Goal: Task Accomplishment & Management: Use online tool/utility

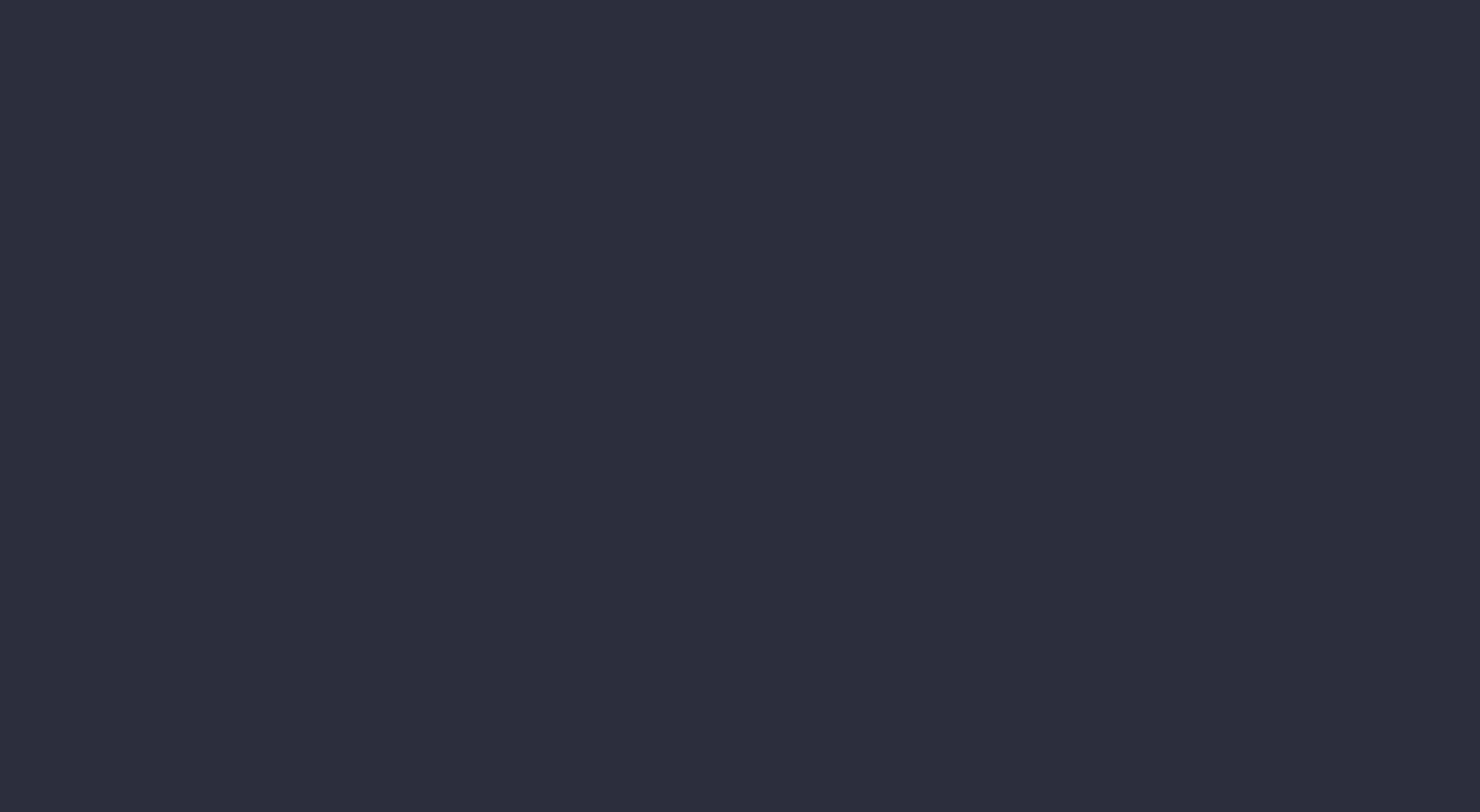
select select "finances"
select select "job"
select select "revrec"
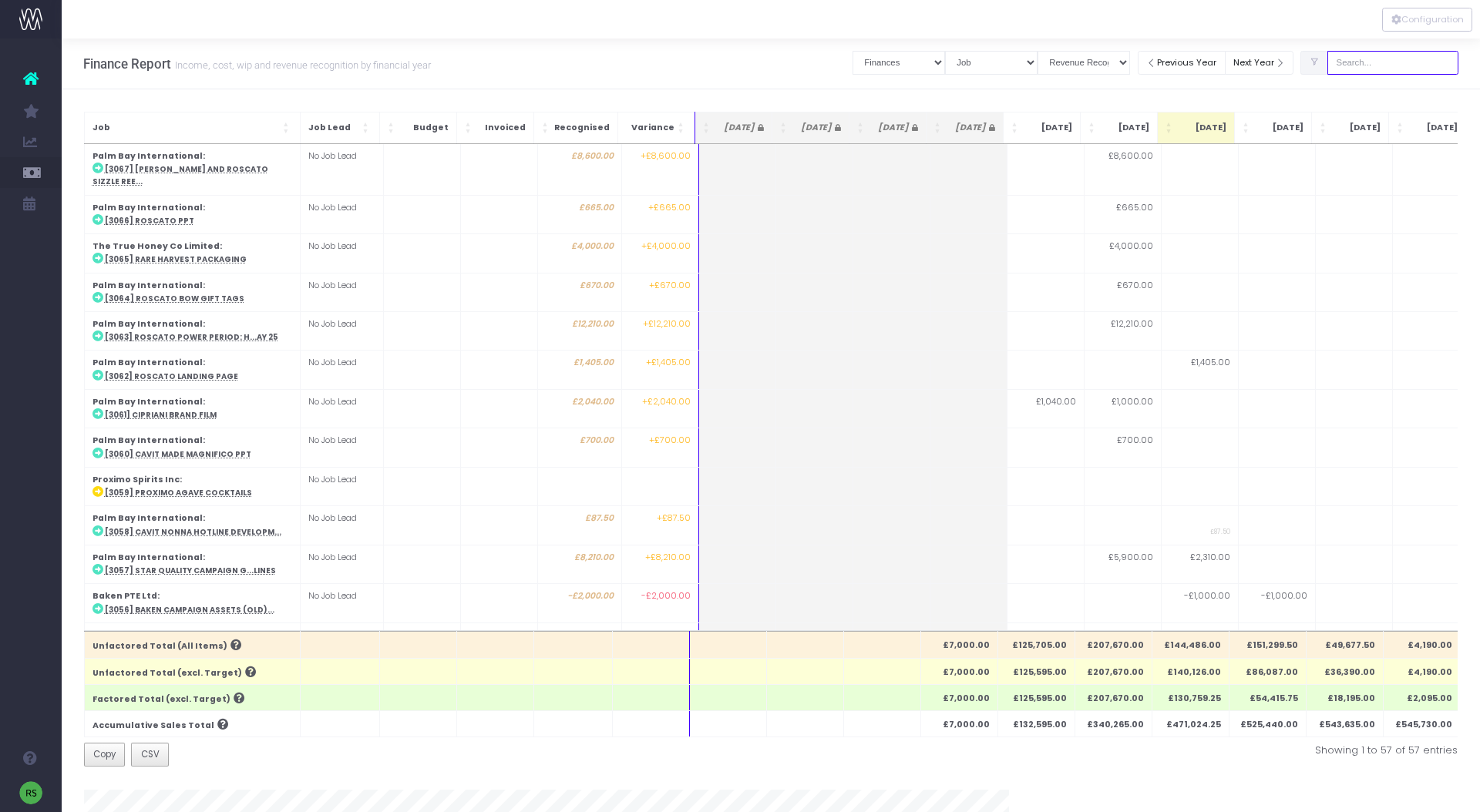
click at [1412, 66] on input "text" at bounding box center [1393, 63] width 131 height 24
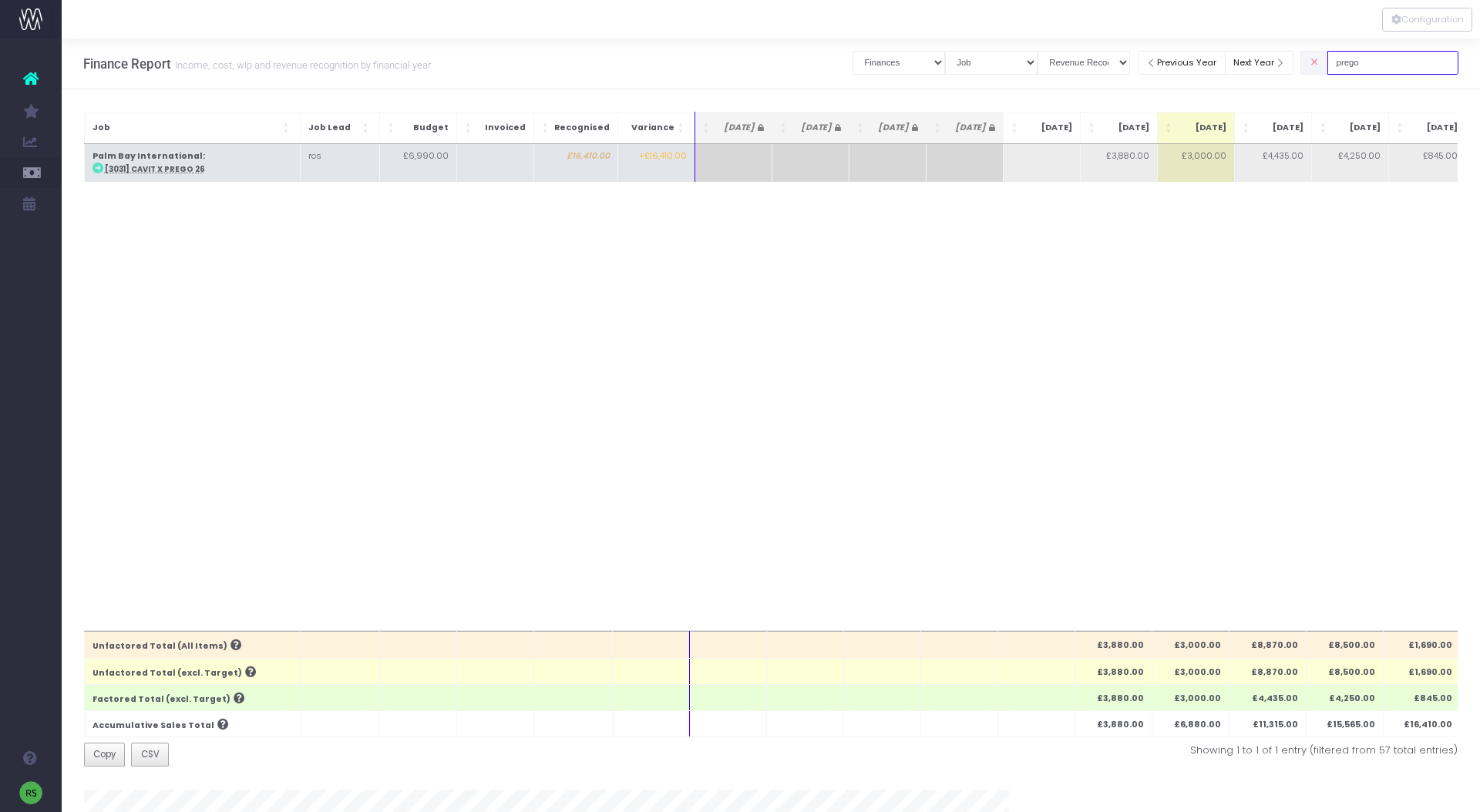
type input "prego"
click at [168, 173] on abbr "[3031] Cavit x Prego 26" at bounding box center [155, 169] width 100 height 10
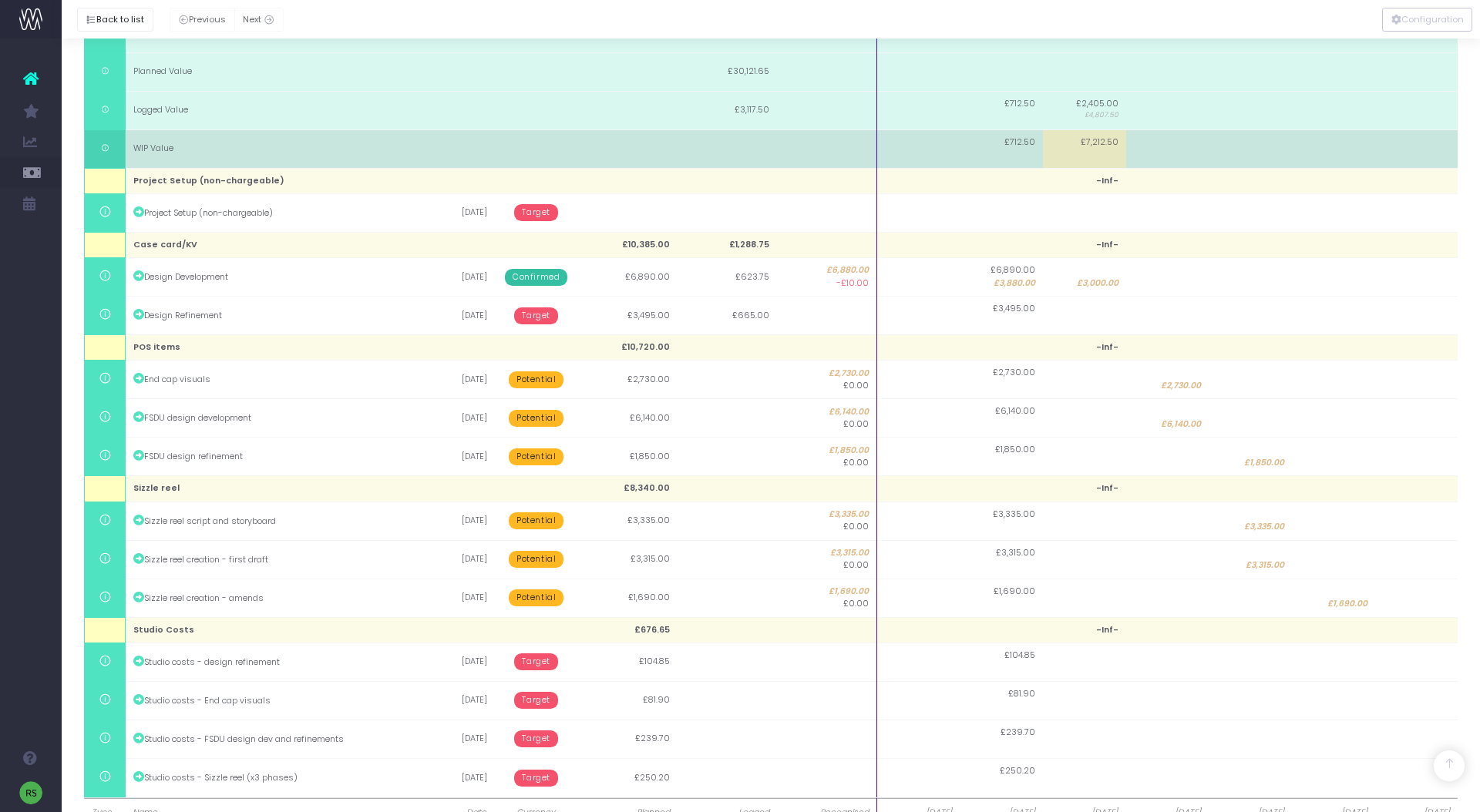
scroll to position [363, 0]
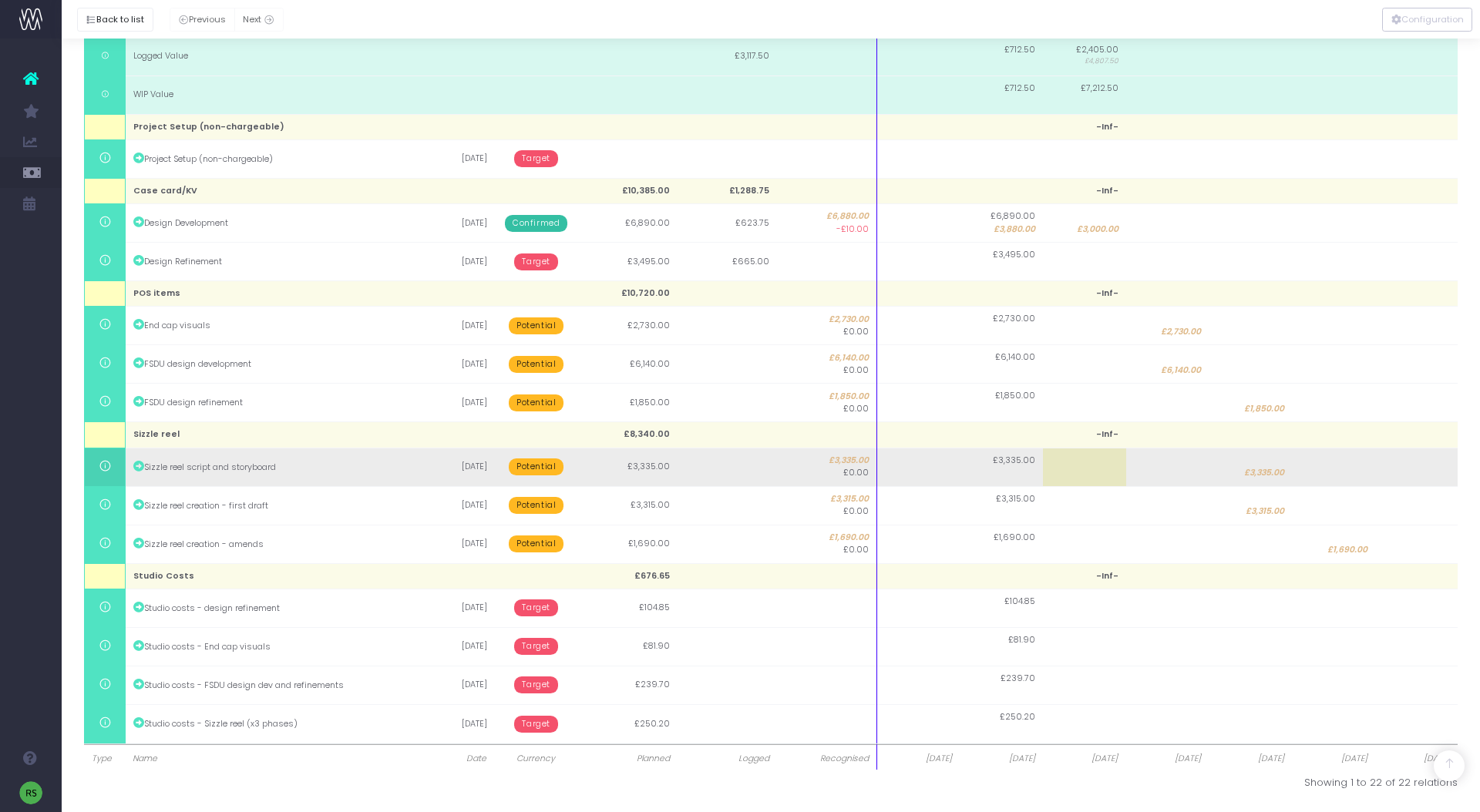
click at [540, 467] on span "Potential" at bounding box center [536, 467] width 55 height 17
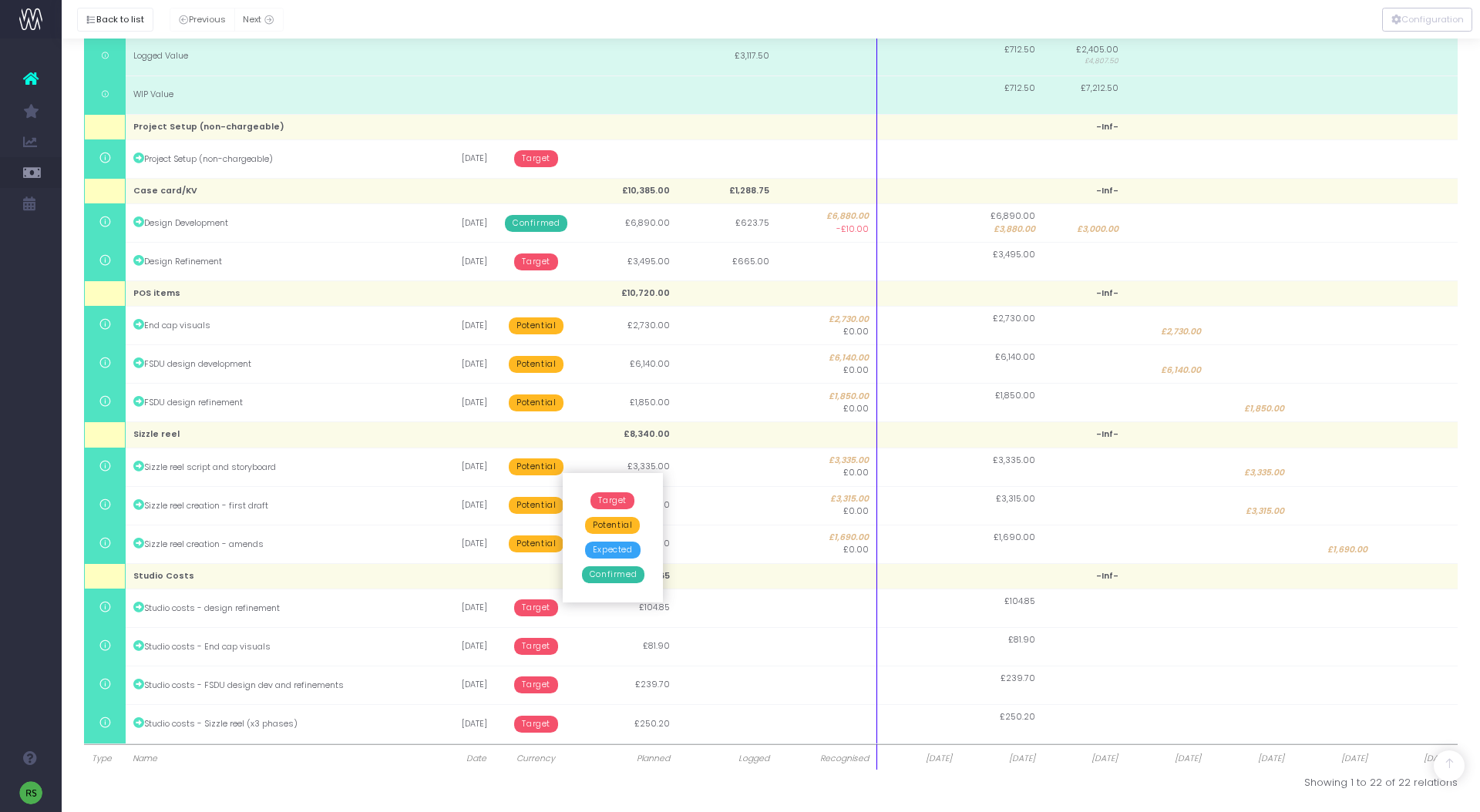
click at [612, 576] on span "Confirmed" at bounding box center [613, 575] width 63 height 17
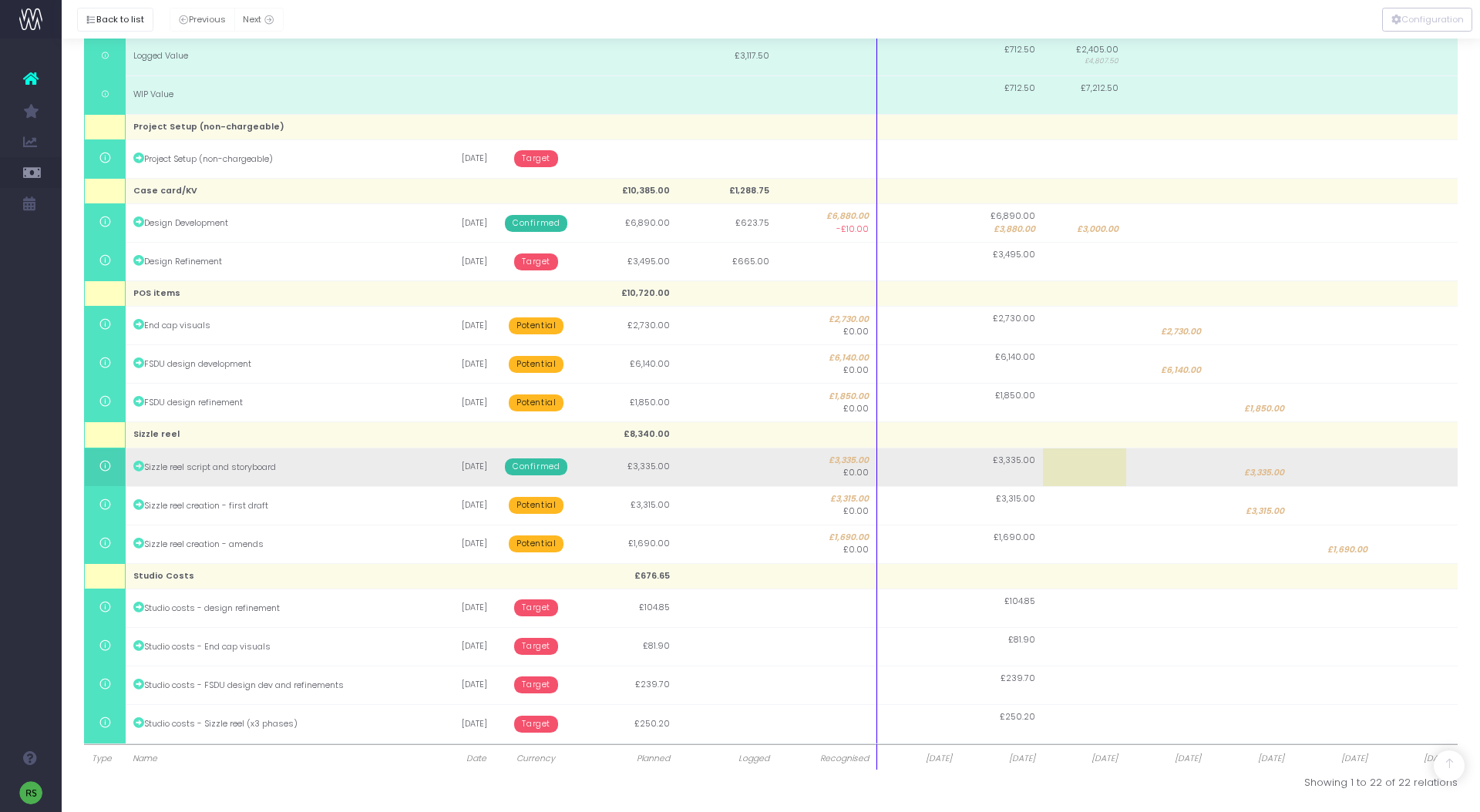
click at [1259, 463] on td "£3,335.00" at bounding box center [1250, 467] width 83 height 38
type input "3335"
click at [1096, 449] on body "Oh my... this is bad. wayahead wasn't able to load this page. Please contact su…" at bounding box center [740, 42] width 1480 height 812
click at [1099, 473] on td at bounding box center [1084, 467] width 83 height 38
type input "3335"
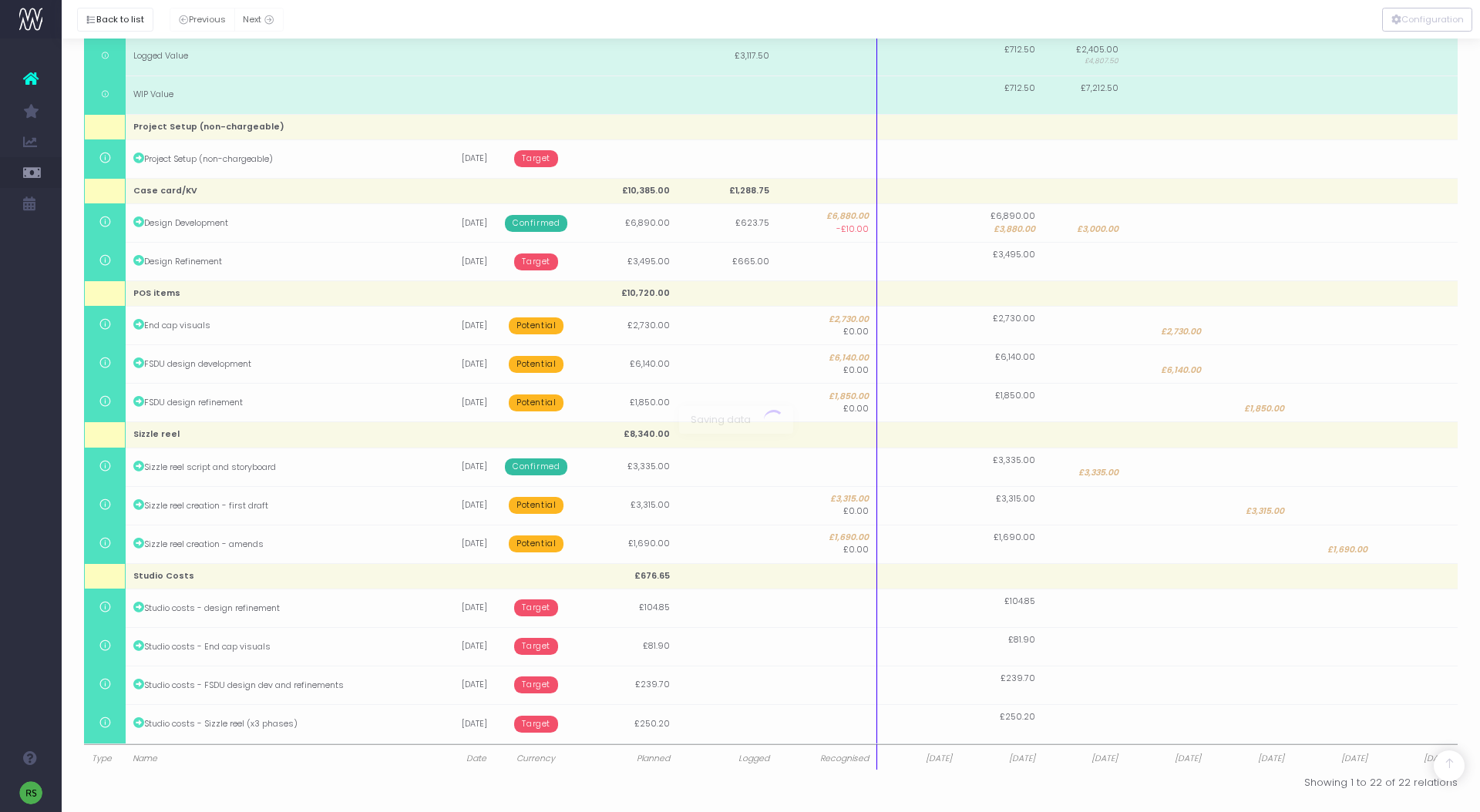
click at [1249, 449] on body "Oh my... this is bad. wayahead wasn't able to load this page. Please contact su…" at bounding box center [740, 42] width 1480 height 812
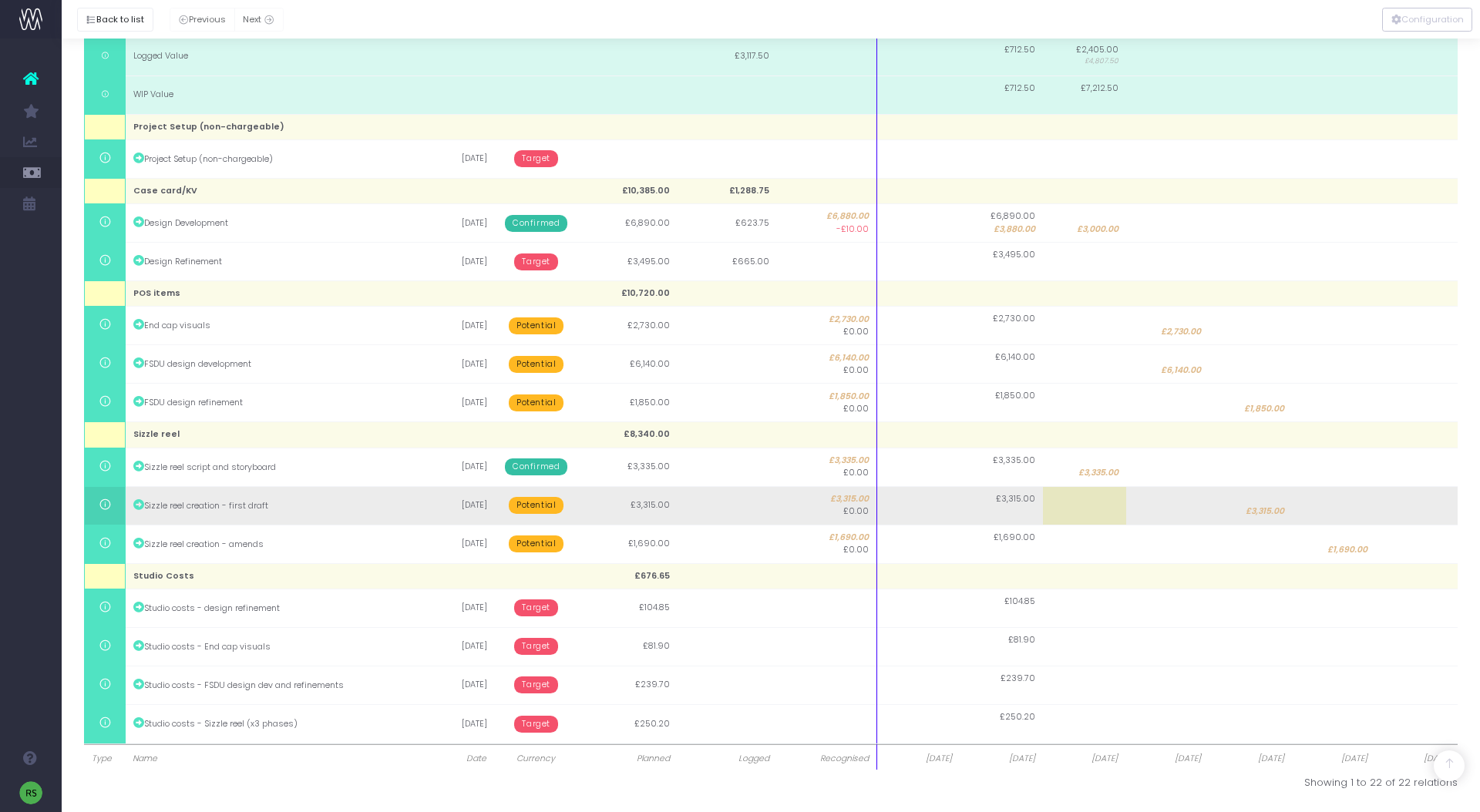
click at [1270, 510] on span "£3,315.00" at bounding box center [1264, 512] width 38 height 13
type input "3315"
click at [1167, 449] on body "Oh my... this is bad. wayahead wasn't able to load this page. Please contact su…" at bounding box center [740, 42] width 1480 height 812
click at [1177, 510] on td at bounding box center [1168, 505] width 83 height 38
type input "3315"
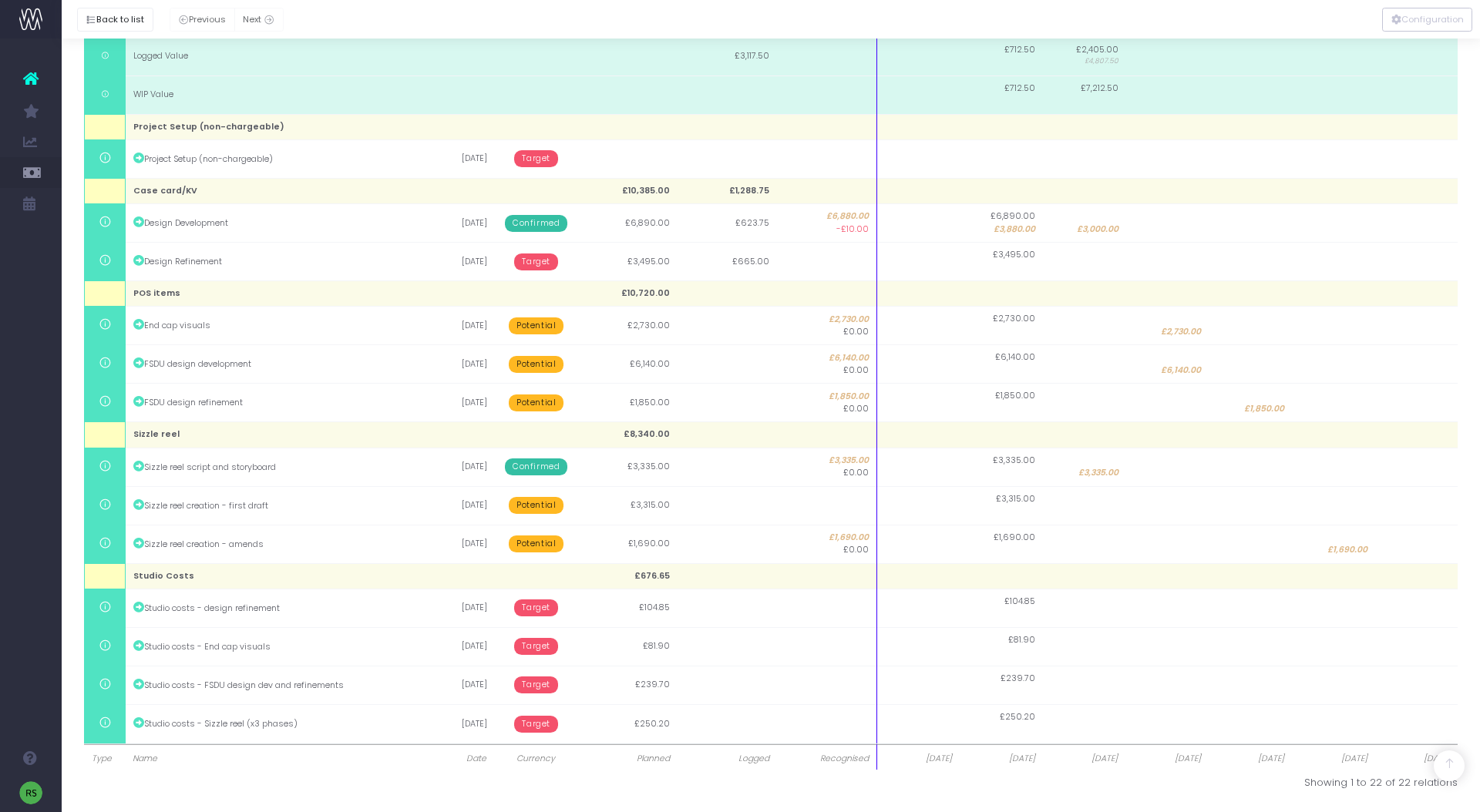
drag, startPoint x: 1071, startPoint y: 509, endPoint x: 1114, endPoint y: 508, distance: 43.0
click at [1073, 509] on td at bounding box center [1084, 505] width 83 height 38
type input "3315"
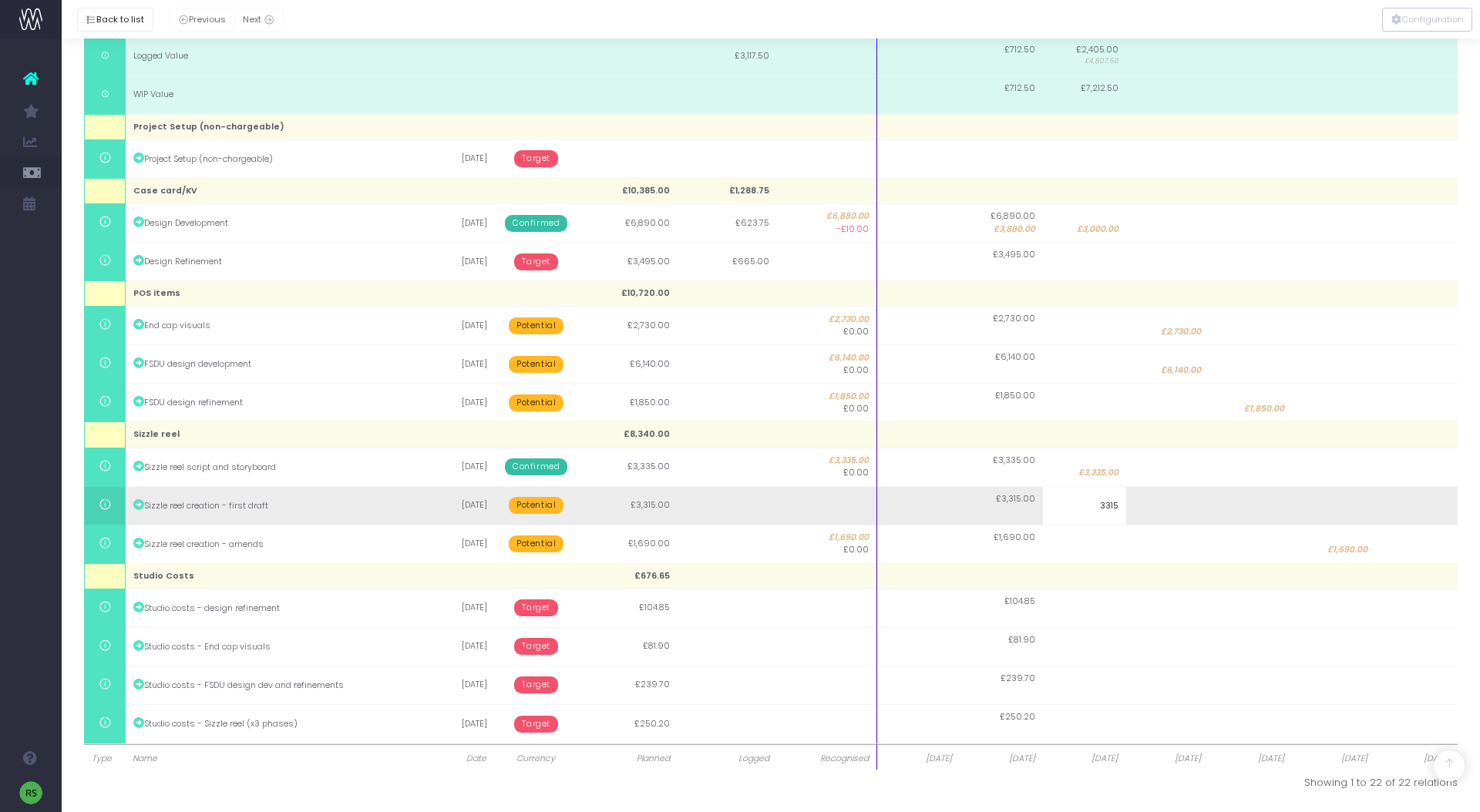
click at [1163, 449] on body "Oh my... this is bad. wayahead wasn't able to load this page. Please contact su…" at bounding box center [740, 42] width 1480 height 812
click at [1114, 510] on span "£3,315.00" at bounding box center [1098, 512] width 38 height 13
type input "3315"
click at [1180, 449] on body "Oh my... this is bad. wayahead wasn't able to load this page. Please contact su…" at bounding box center [740, 42] width 1480 height 812
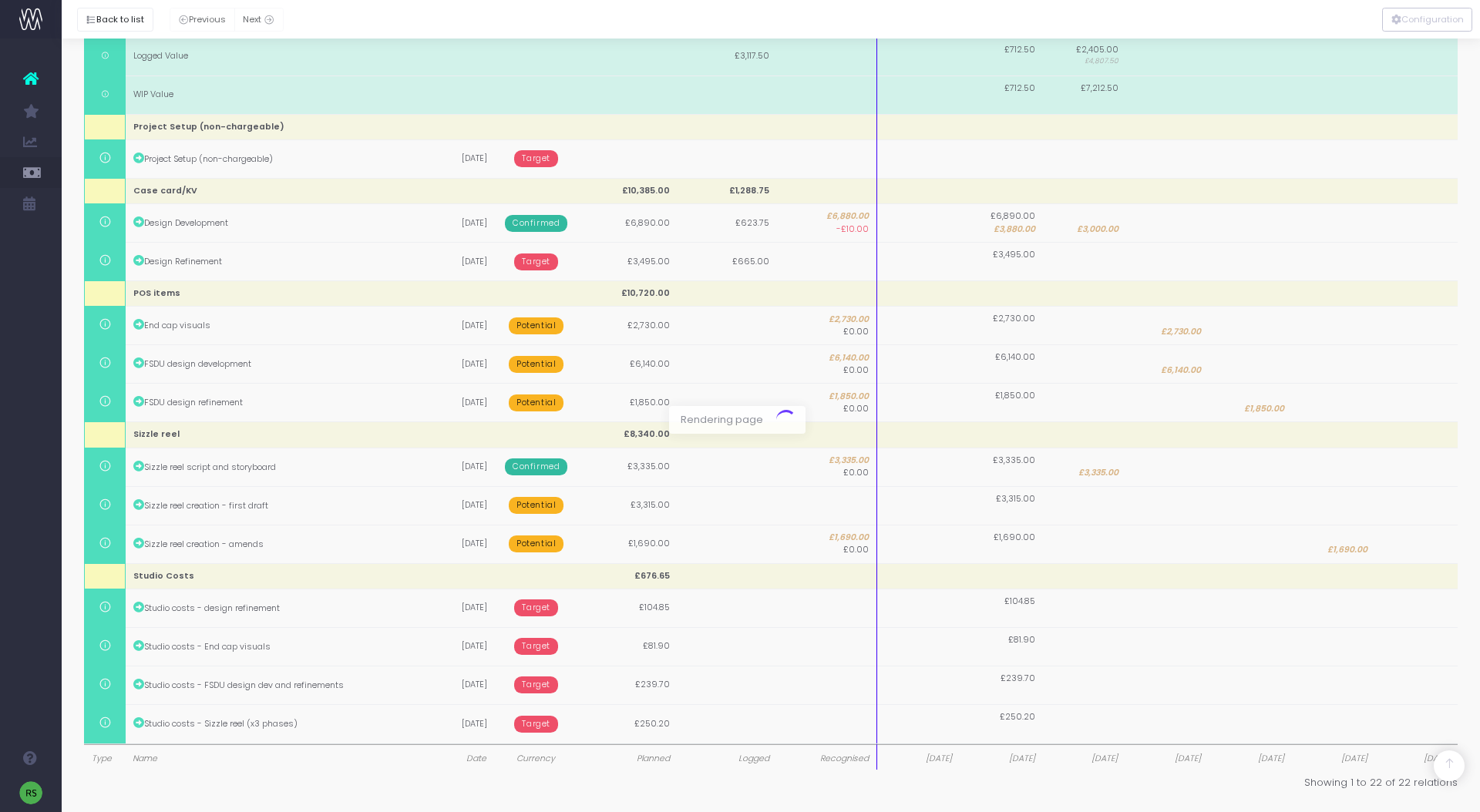
click at [1192, 512] on div at bounding box center [740, 406] width 1480 height 812
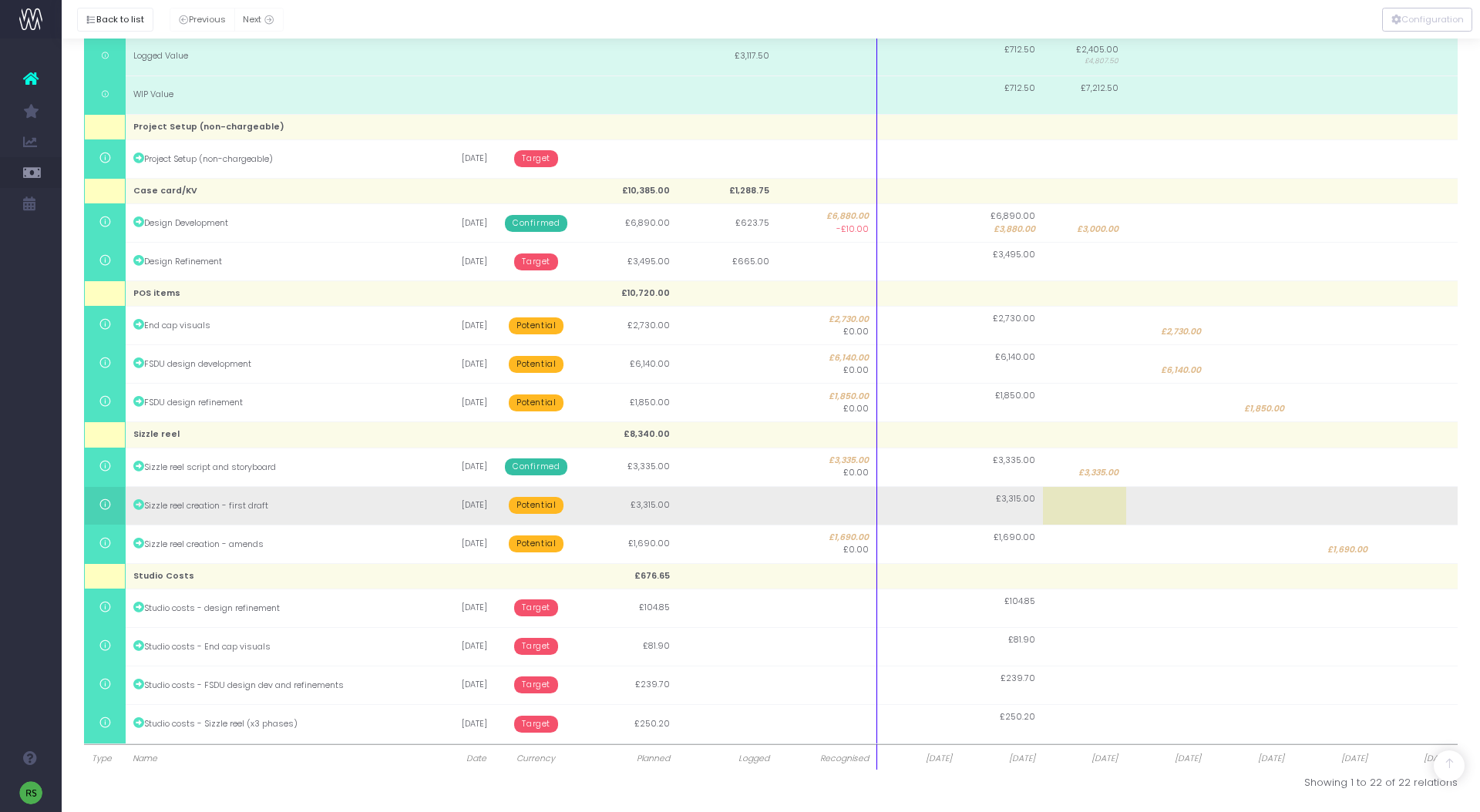
click at [1183, 511] on td at bounding box center [1168, 505] width 83 height 38
type input "3315"
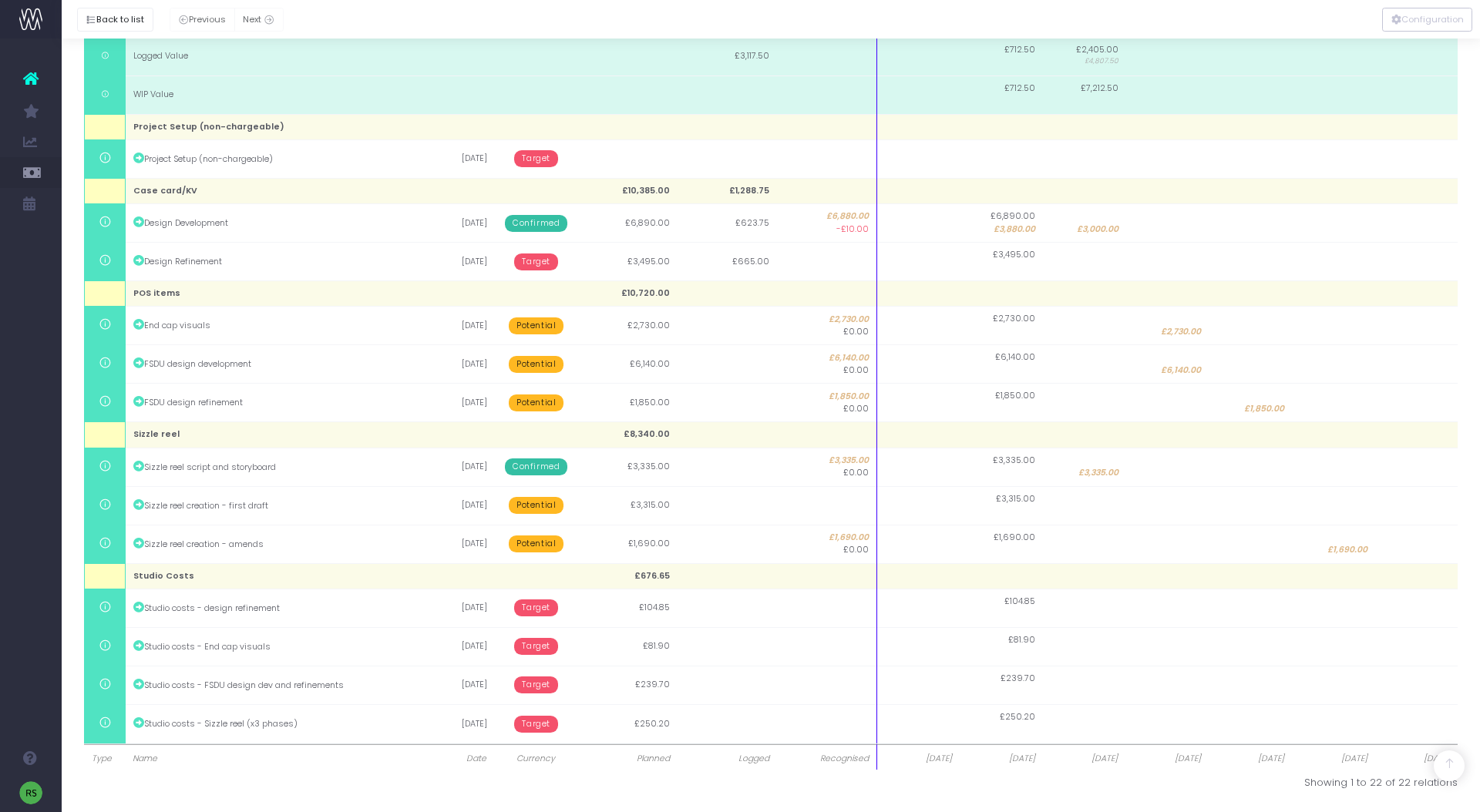
click at [1231, 524] on td at bounding box center [1250, 505] width 83 height 38
type input "3315"
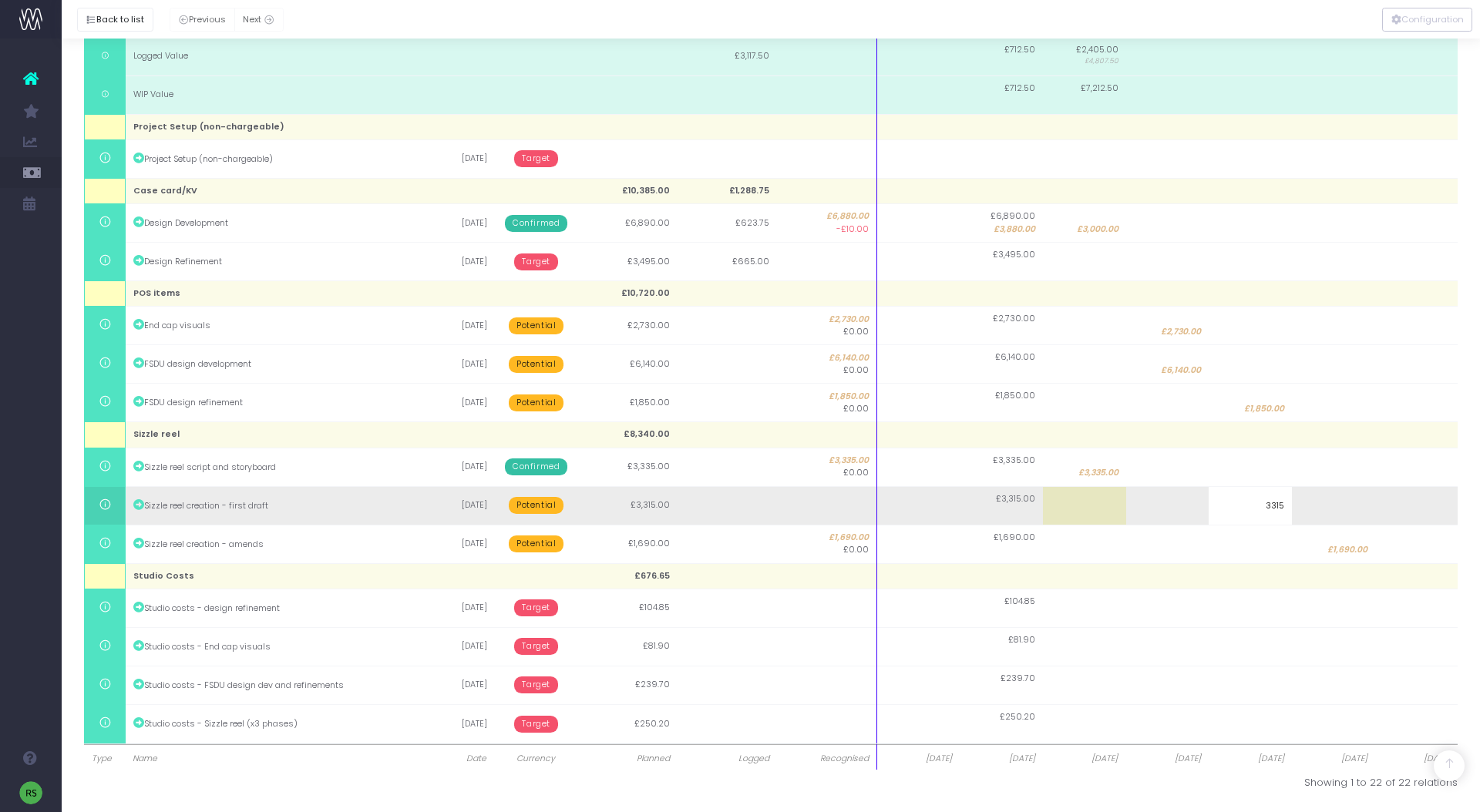
click at [1180, 449] on body "Oh my... this is bad. wayahead wasn't able to load this page. Please contact su…" at bounding box center [740, 42] width 1480 height 812
click at [1295, 506] on td at bounding box center [1334, 505] width 83 height 38
click at [1272, 505] on td "£3,315.00" at bounding box center [1250, 505] width 83 height 38
type input "3315"
click at [1177, 449] on body "Oh my... this is bad. wayahead wasn't able to load this page. Please contact su…" at bounding box center [740, 42] width 1480 height 812
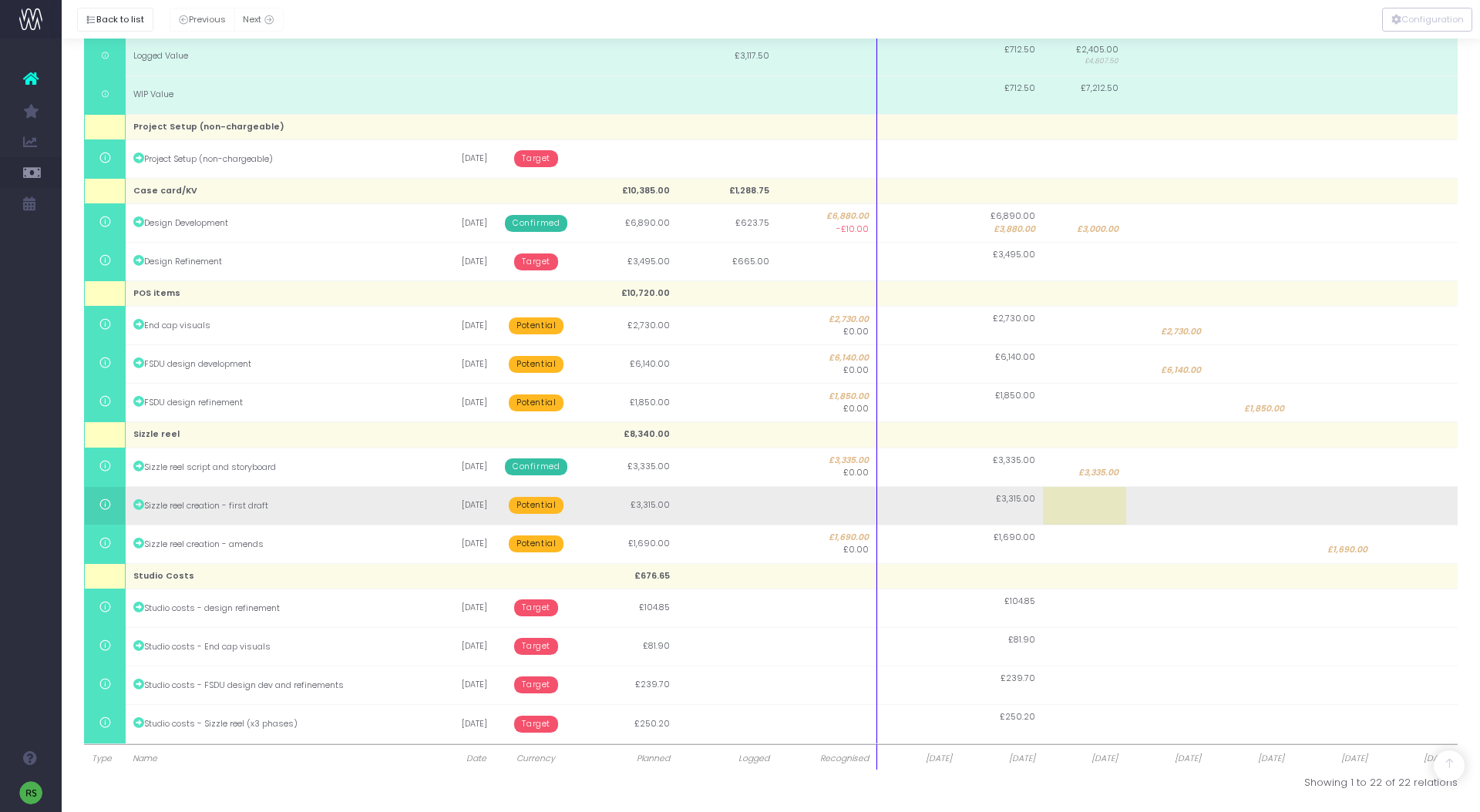
click at [1186, 501] on td at bounding box center [1168, 505] width 83 height 38
type input "3315"
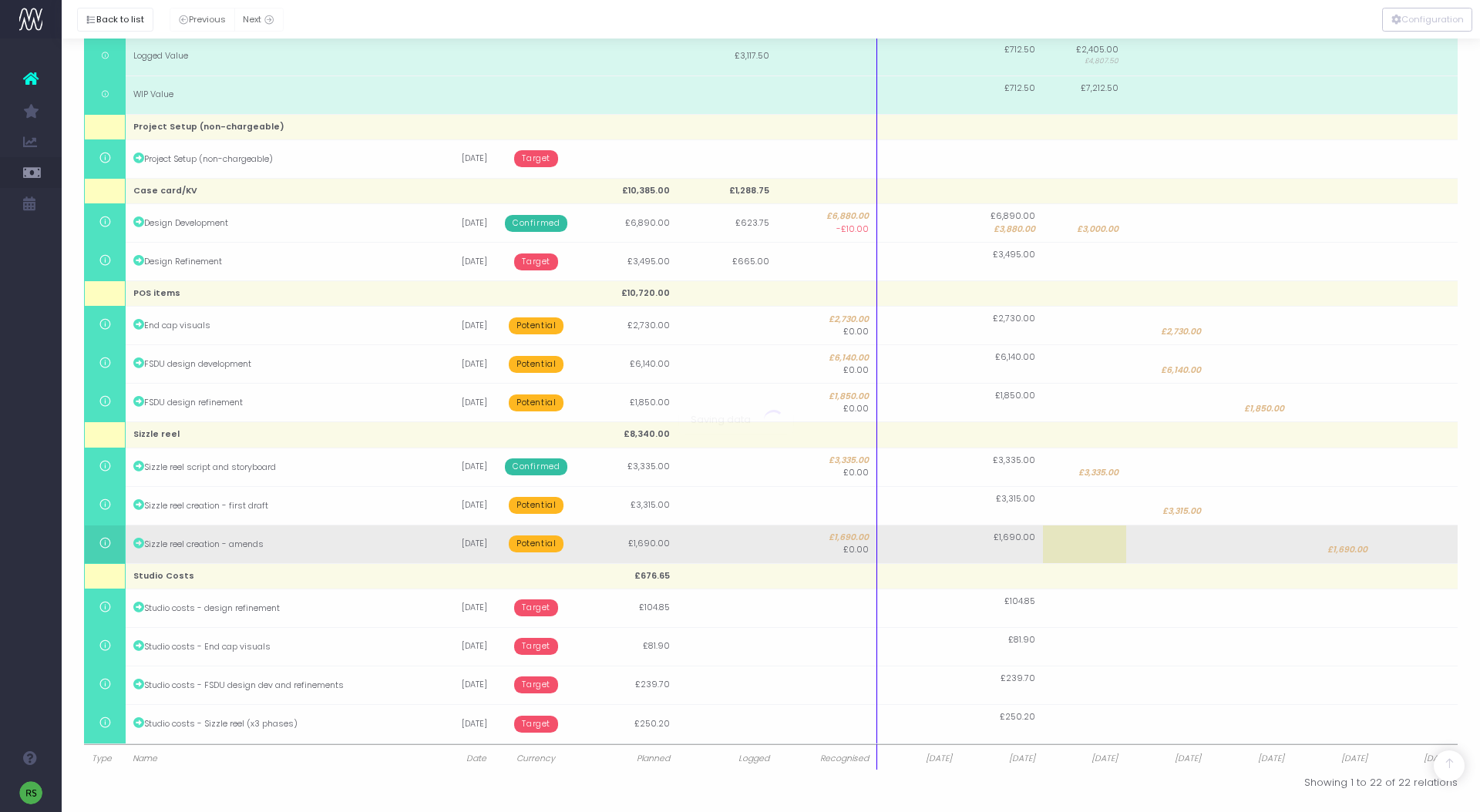
click at [1252, 449] on body "Oh my... this is bad. wayahead wasn't able to load this page. Please contact su…" at bounding box center [740, 42] width 1480 height 812
click at [1350, 546] on span "£1,690.00" at bounding box center [1347, 550] width 40 height 13
type input "1690"
click at [1269, 449] on body "Oh my... this is bad. wayahead wasn't able to load this page. Please contact su…" at bounding box center [740, 42] width 1480 height 812
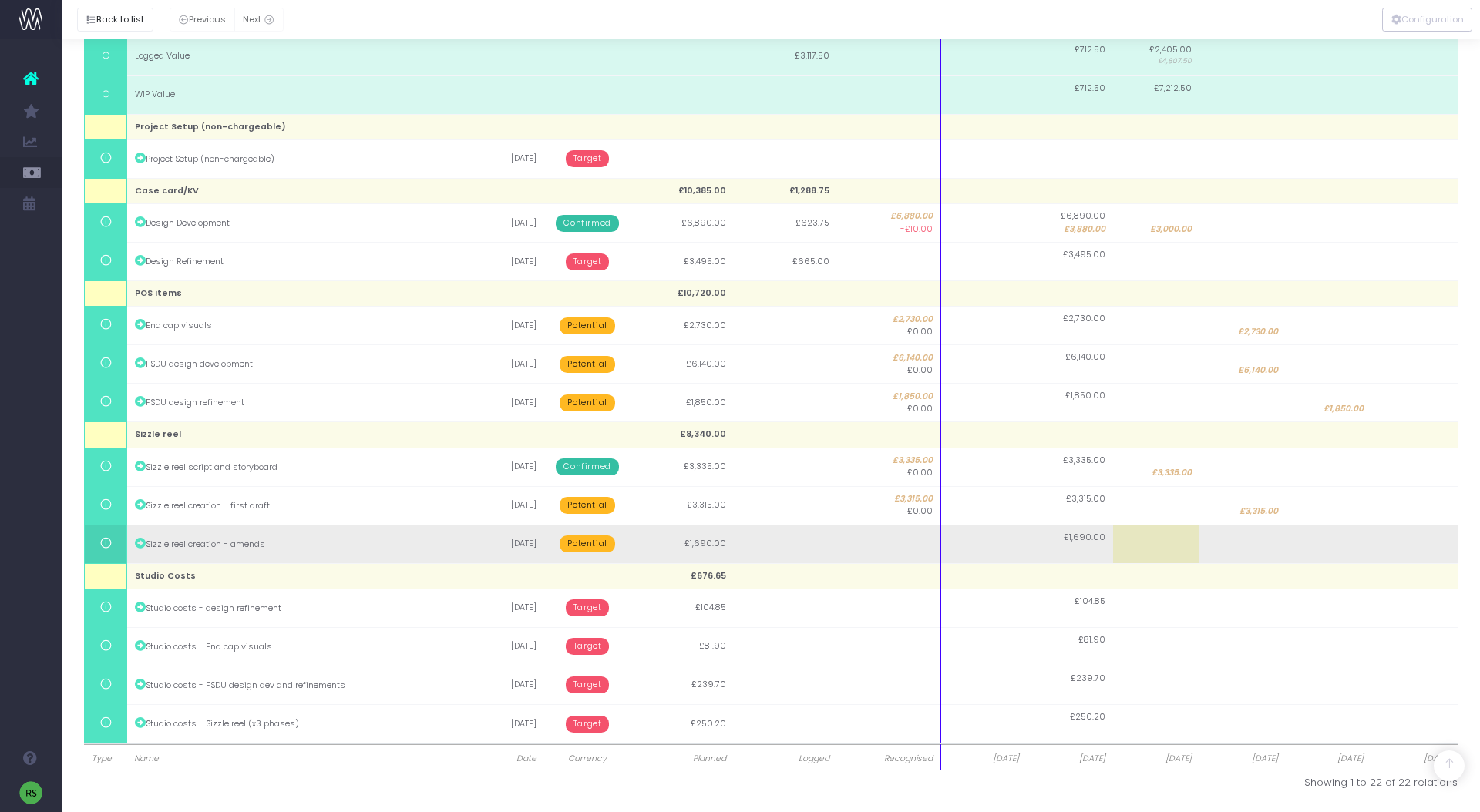
click at [1328, 549] on td at bounding box center [1329, 543] width 86 height 38
type input "1690"
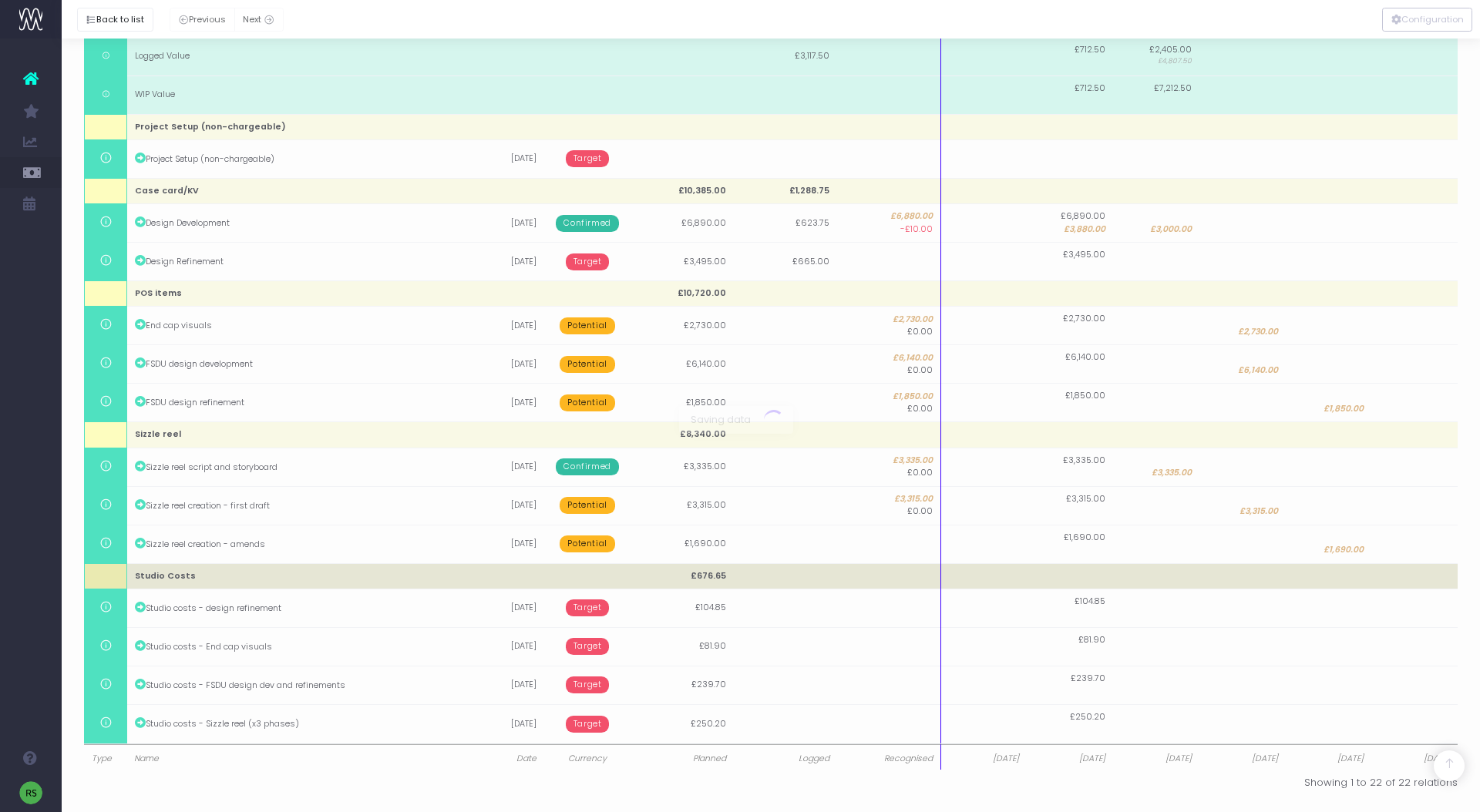
click at [1176, 449] on body "Oh my... this is bad. wayahead wasn't able to load this page. Please contact su…" at bounding box center [740, 42] width 1480 height 812
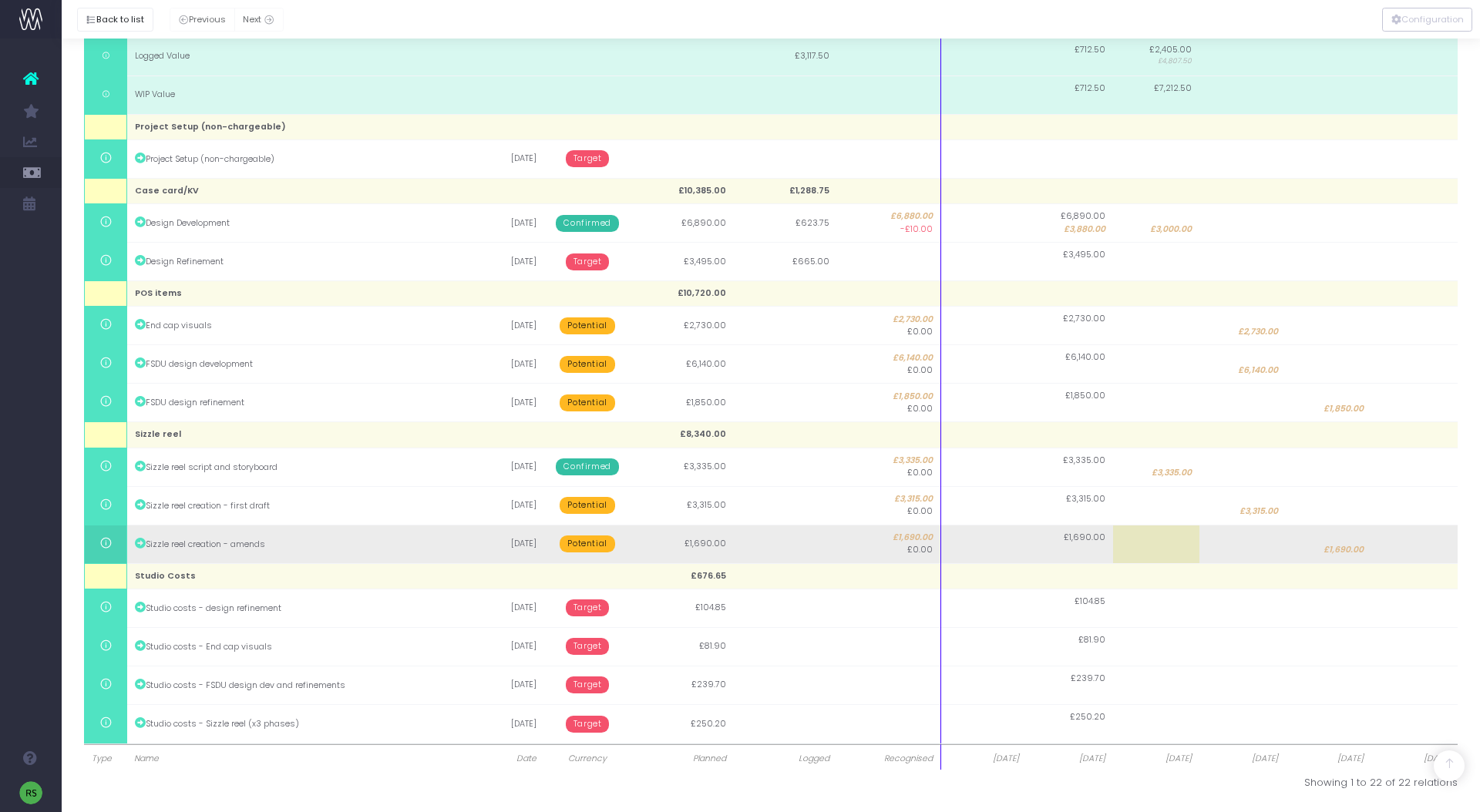
click at [596, 541] on span "Potential" at bounding box center [587, 544] width 55 height 17
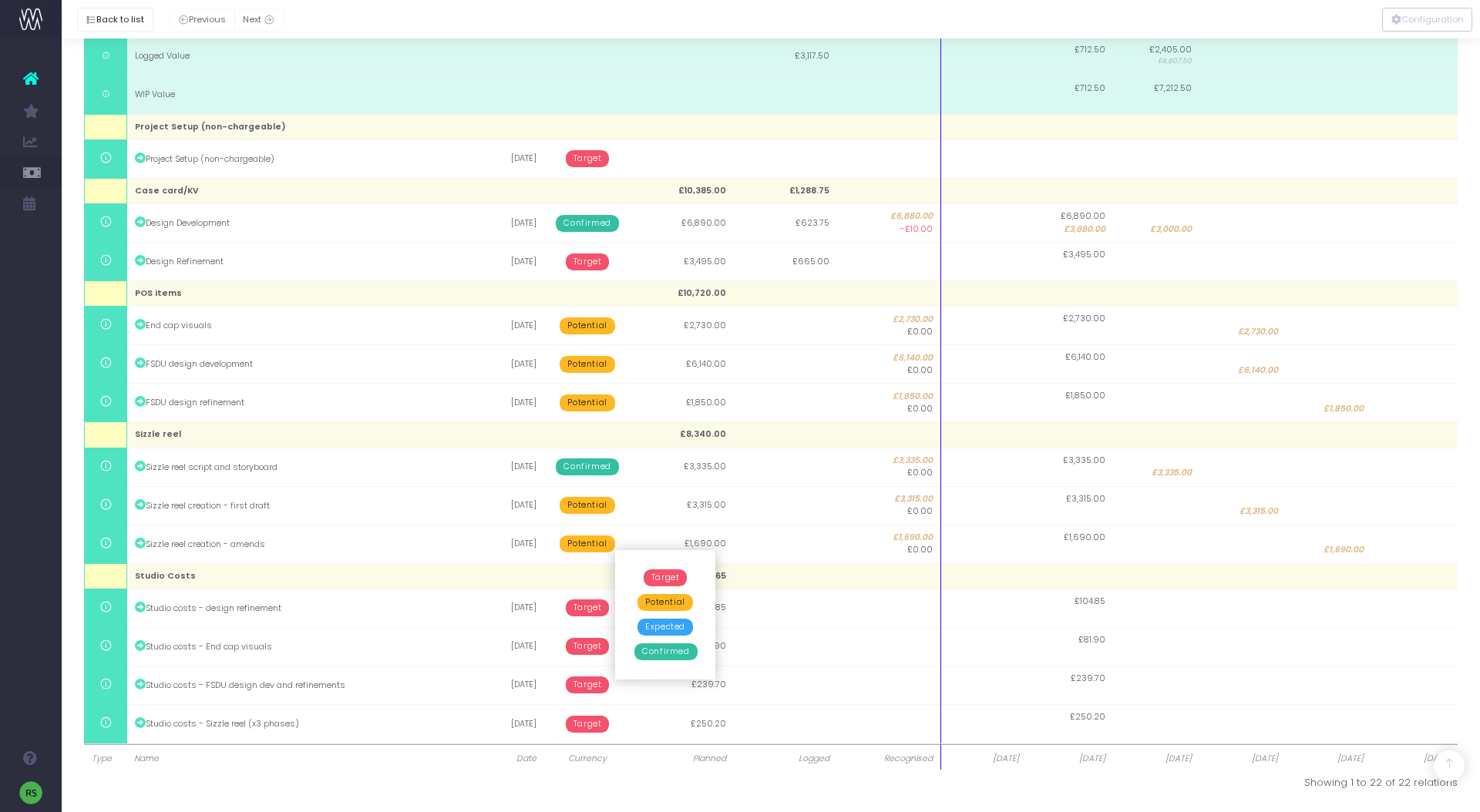
click at [683, 654] on span "Confirmed" at bounding box center [666, 652] width 63 height 17
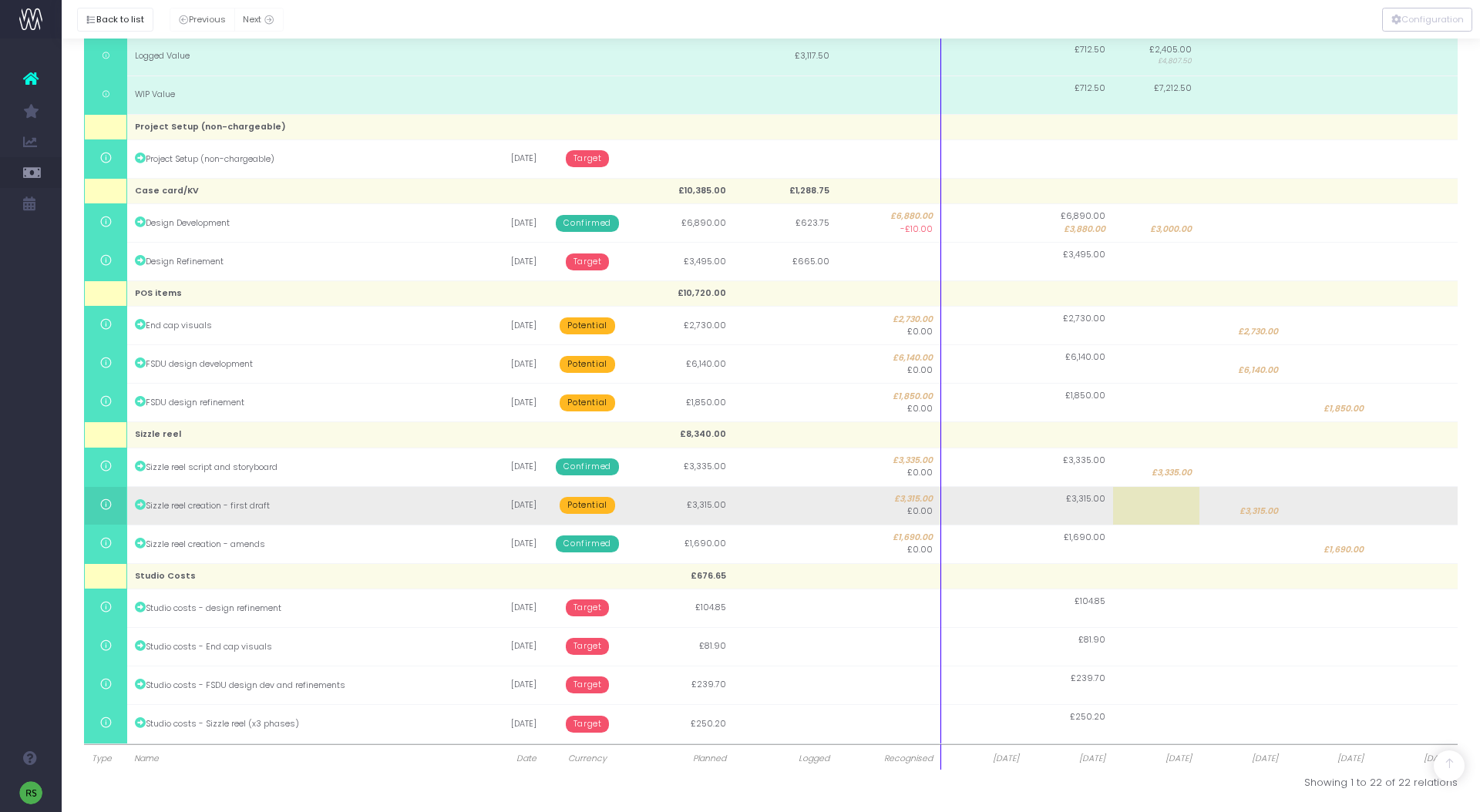
drag, startPoint x: 581, startPoint y: 501, endPoint x: 586, endPoint y: 508, distance: 8.6
click at [581, 501] on span "Potential" at bounding box center [587, 506] width 55 height 17
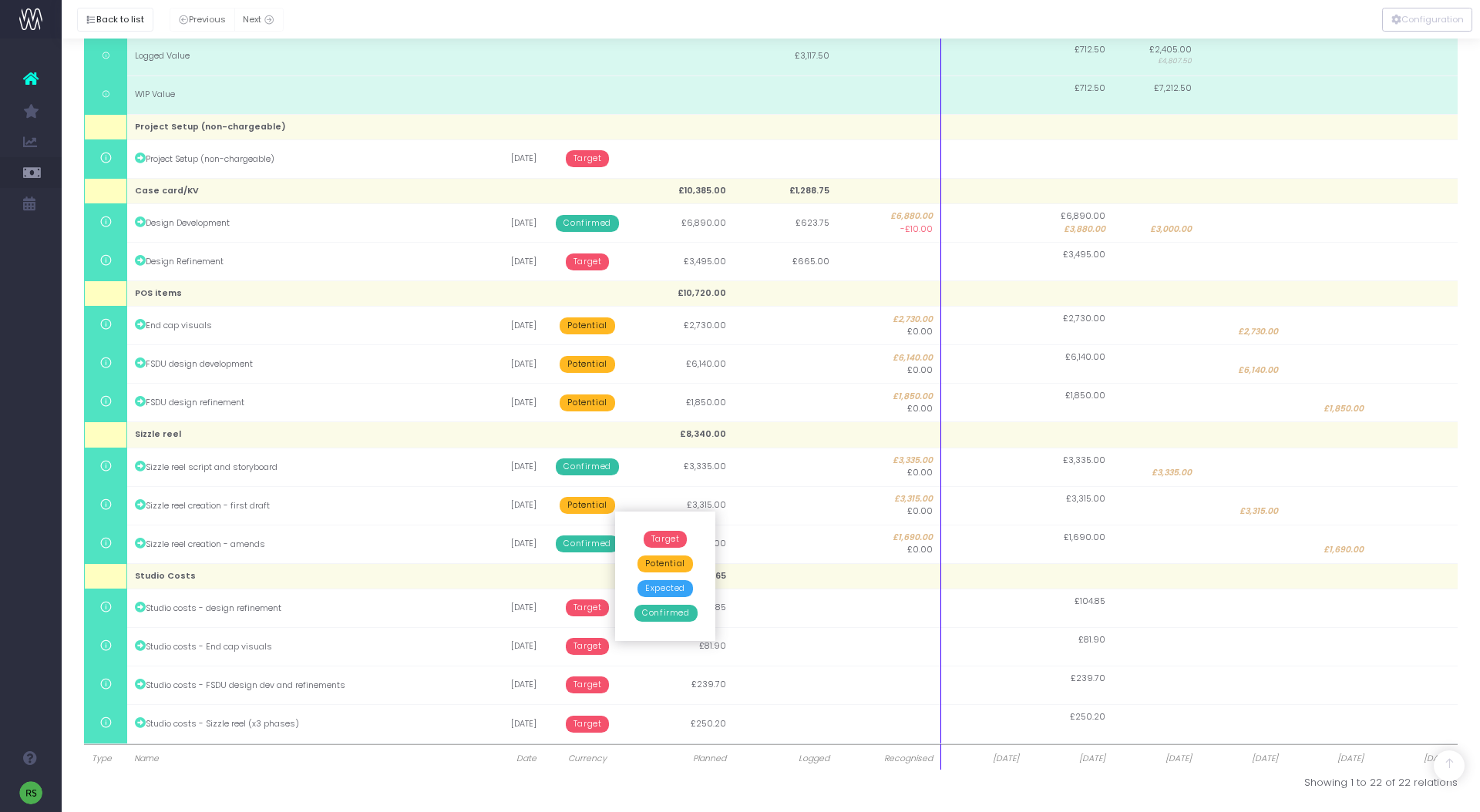
click at [661, 616] on span "Confirmed" at bounding box center [666, 613] width 63 height 17
click at [593, 544] on span "Confirmed" at bounding box center [587, 544] width 63 height 17
click at [660, 626] on span "Expected" at bounding box center [665, 628] width 56 height 17
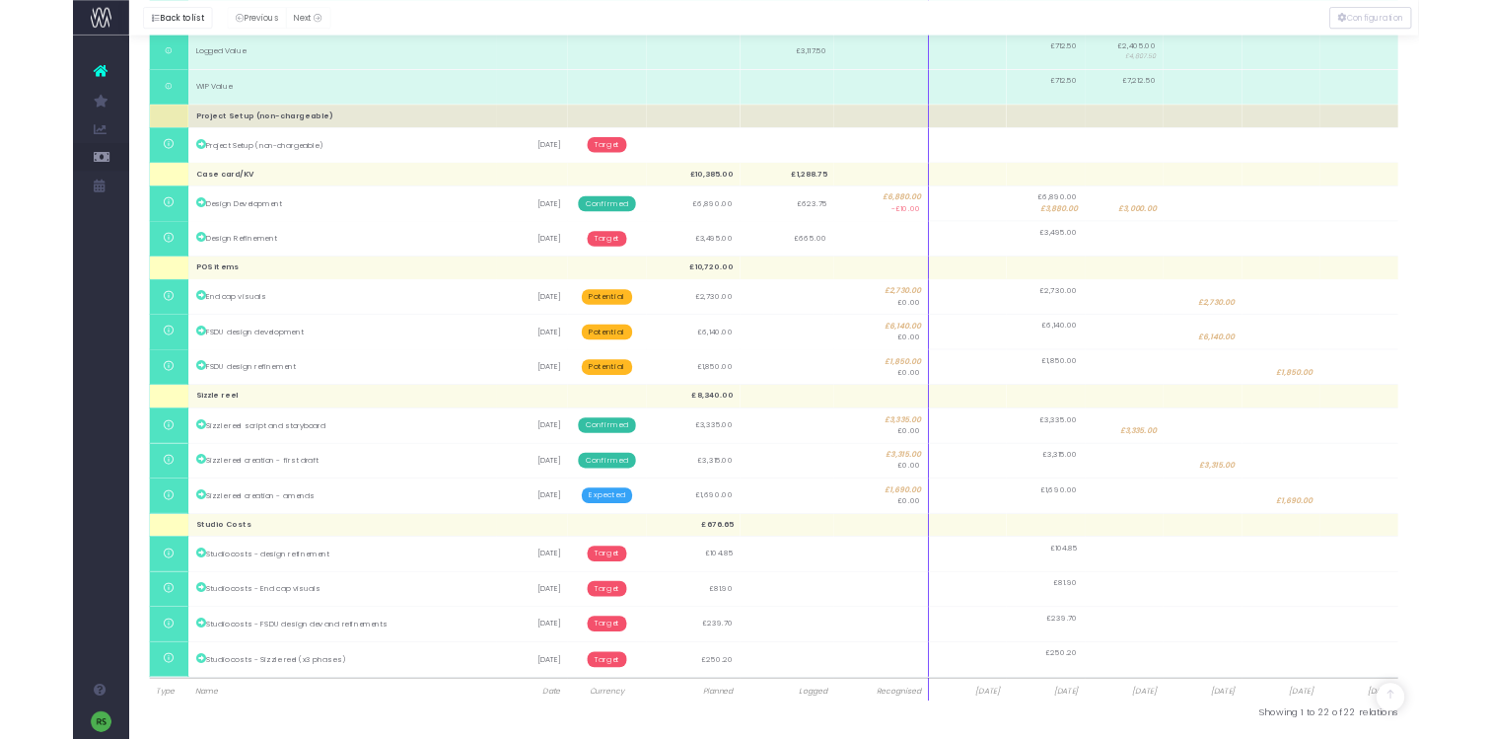
scroll to position [0, 0]
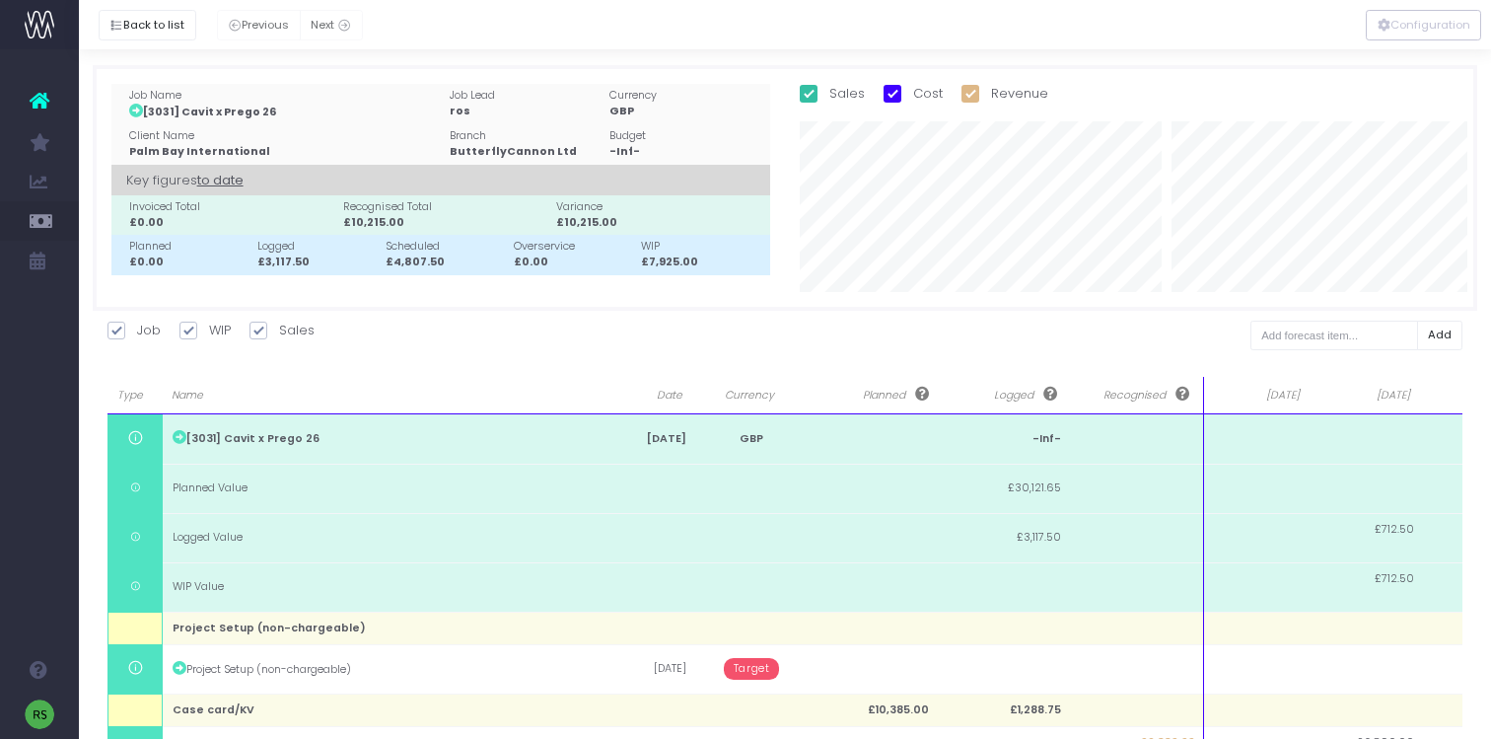
click at [38, 110] on icon at bounding box center [40, 101] width 20 height 26
